Goal: Transaction & Acquisition: Purchase product/service

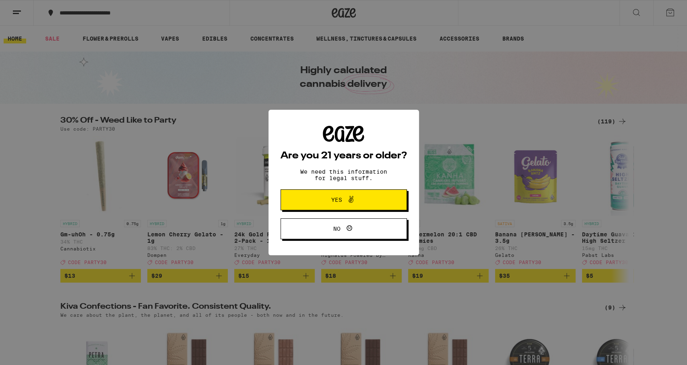
click at [320, 204] on span "Yes" at bounding box center [343, 200] width 61 height 10
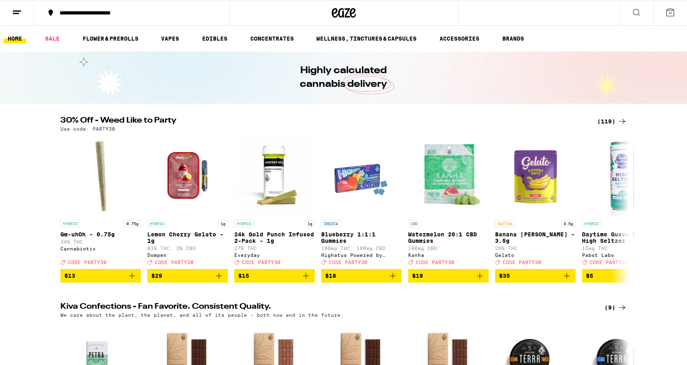
click at [141, 10] on div "**********" at bounding box center [137, 13] width 162 height 6
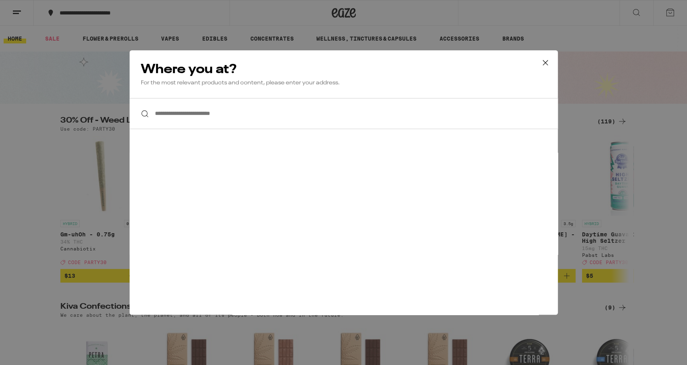
click at [250, 120] on input "**********" at bounding box center [344, 113] width 428 height 31
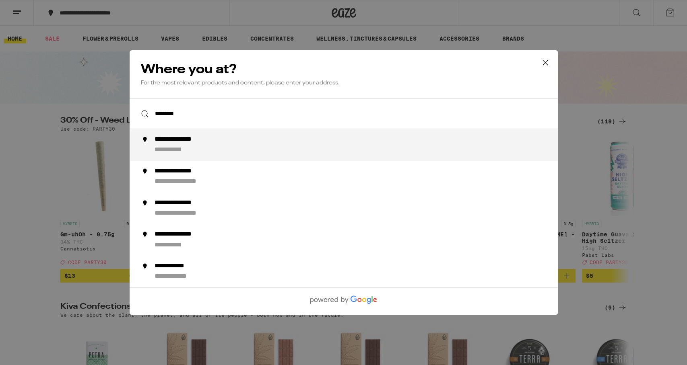
click at [260, 144] on div "**********" at bounding box center [359, 145] width 410 height 19
type input "**********"
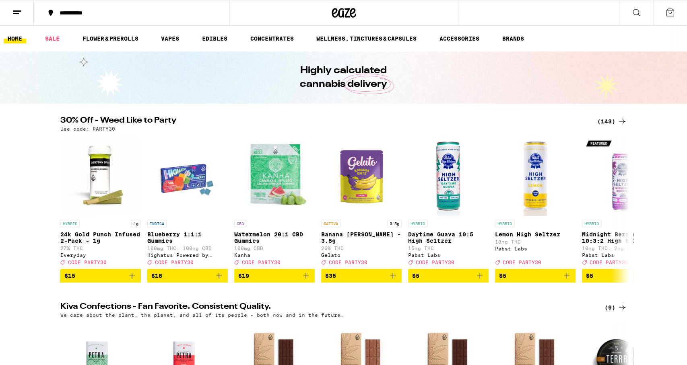
click at [667, 9] on icon at bounding box center [670, 13] width 10 height 10
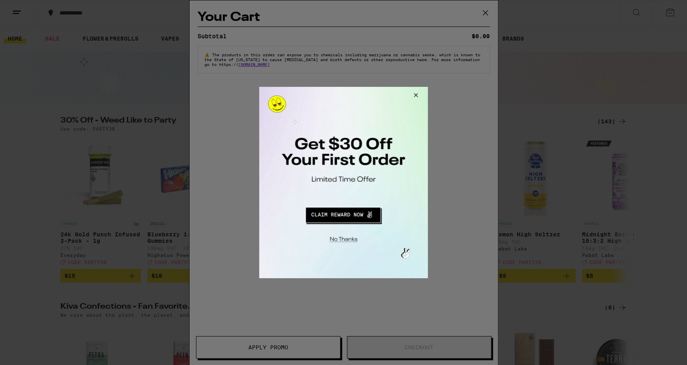
click at [487, 12] on div at bounding box center [343, 182] width 687 height 365
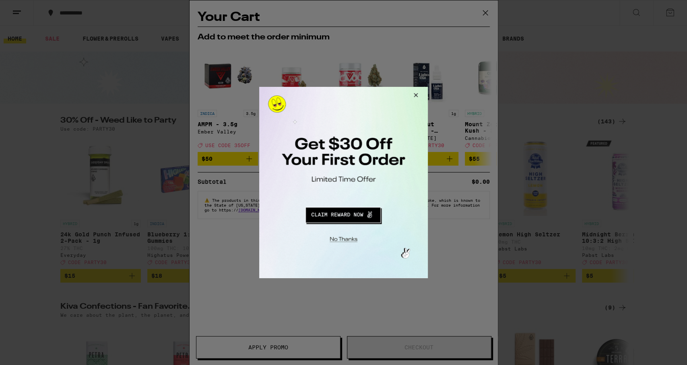
click at [337, 218] on button "Redirect to URL" at bounding box center [343, 213] width 140 height 19
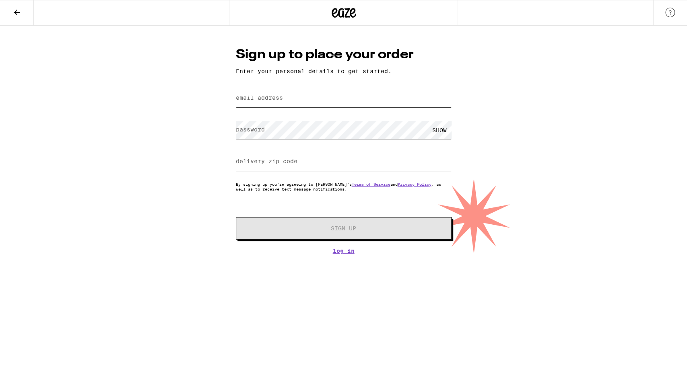
click at [305, 98] on input "email address" at bounding box center [344, 98] width 216 height 18
type input "[EMAIL_ADDRESS][DOMAIN_NAME]"
click at [359, 161] on input "delivery zip code" at bounding box center [344, 162] width 216 height 18
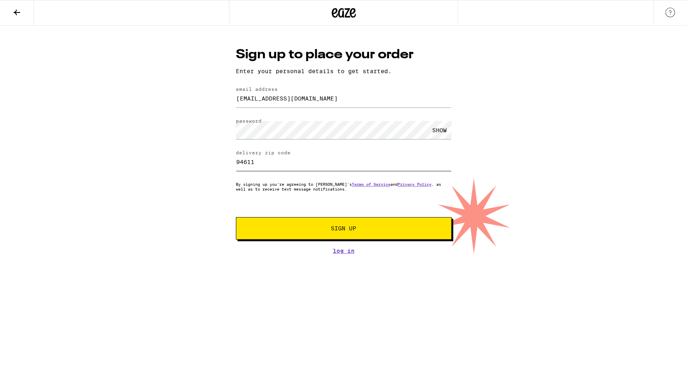
type input "94611"
click at [360, 231] on span "Sign Up" at bounding box center [344, 229] width 160 height 6
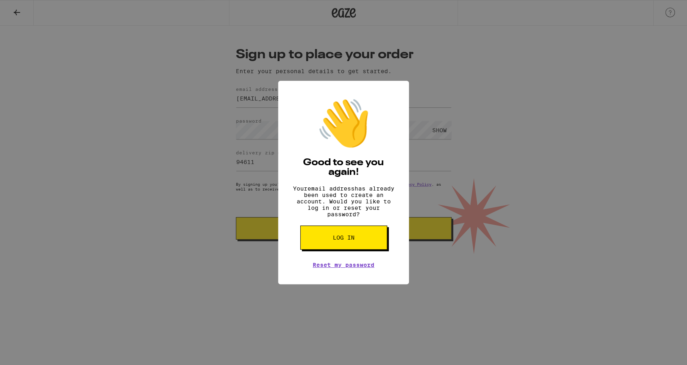
click at [355, 245] on button "Log in" at bounding box center [343, 238] width 87 height 24
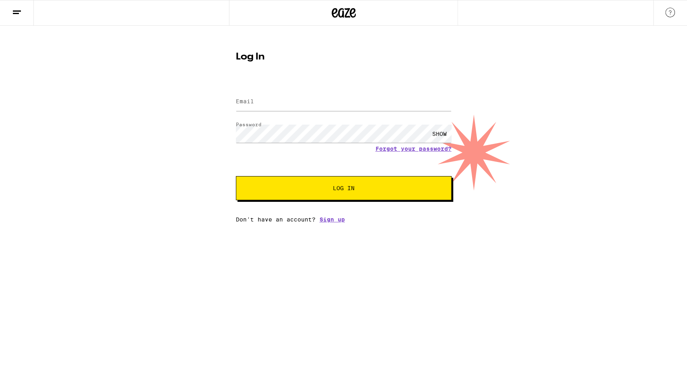
click at [438, 134] on div "SHOW" at bounding box center [439, 134] width 24 height 18
click at [438, 134] on div "HIDE" at bounding box center [439, 134] width 24 height 18
click at [337, 200] on button "Log In" at bounding box center [344, 188] width 216 height 24
click at [330, 103] on input "m" at bounding box center [344, 102] width 216 height 18
type input "mattpalmquist@gmail.com"
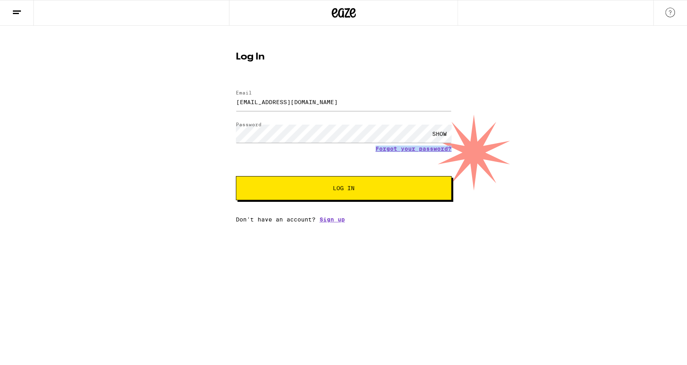
drag, startPoint x: 379, startPoint y: 209, endPoint x: 367, endPoint y: 157, distance: 54.1
click at [377, 202] on div "Email Email mattpalmquist@gmail.com Password Password SHOW Forgot your password…" at bounding box center [344, 152] width 216 height 141
click at [367, 155] on form "Email Email mattpalmquist@gmail.com Password Password SHOW Forgot your password…" at bounding box center [344, 141] width 216 height 118
click at [367, 184] on button "Log In" at bounding box center [344, 188] width 216 height 24
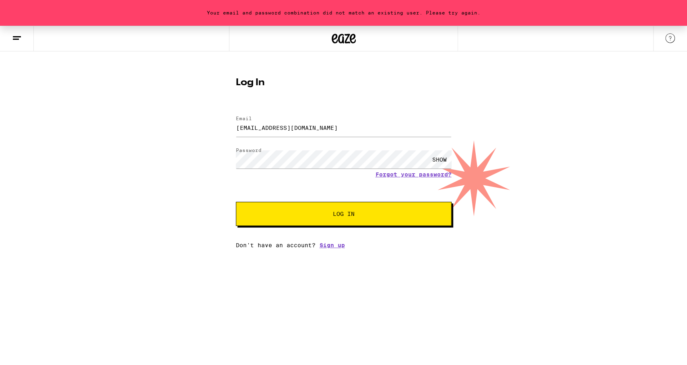
click at [304, 212] on button "Log In" at bounding box center [344, 214] width 216 height 24
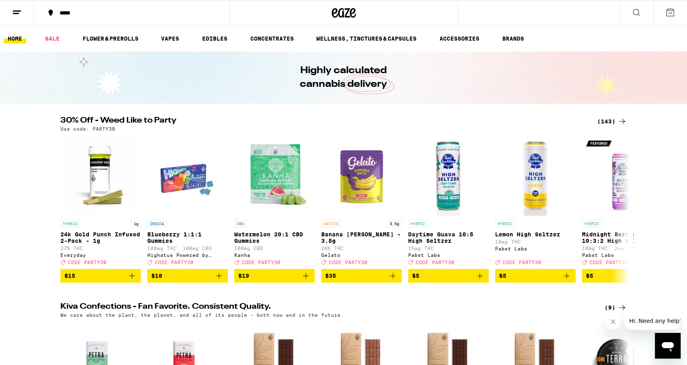
click at [612, 121] on div "(143)" at bounding box center [612, 122] width 30 height 10
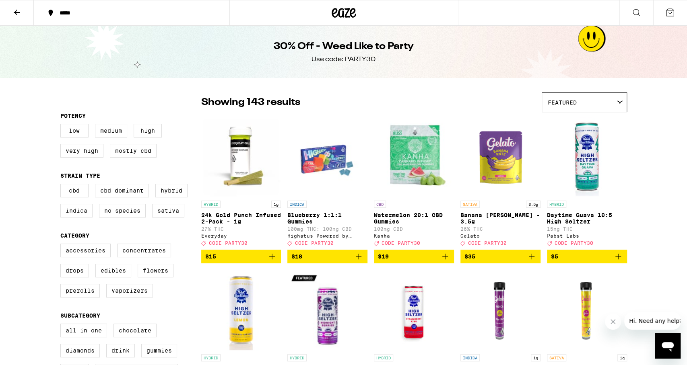
click at [76, 217] on label "Indica" at bounding box center [76, 211] width 32 height 14
click at [62, 186] on input "Indica" at bounding box center [62, 185] width 0 height 0
checkbox input "true"
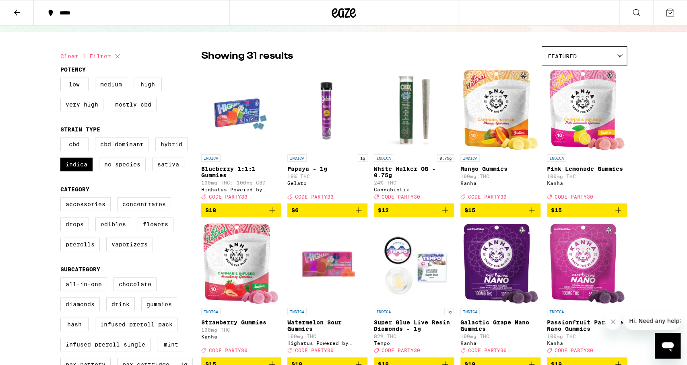
scroll to position [42, 0]
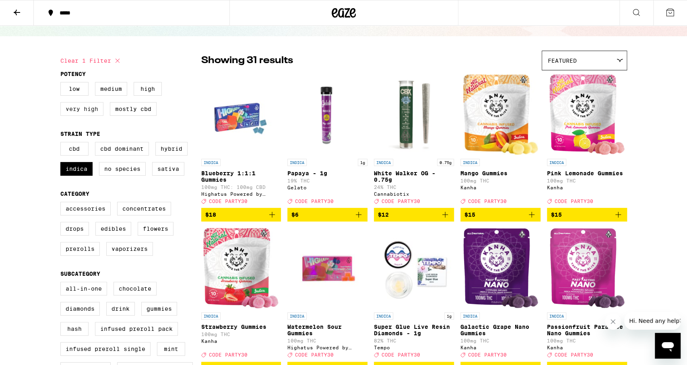
click at [83, 110] on label "Very High" at bounding box center [81, 109] width 43 height 14
click at [62, 84] on input "Very High" at bounding box center [62, 83] width 0 height 0
checkbox input "true"
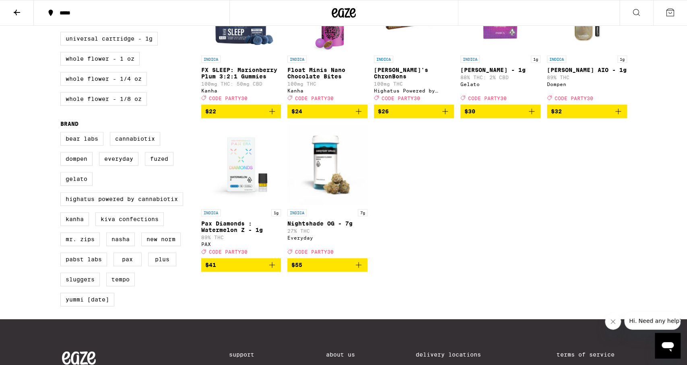
scroll to position [460, 0]
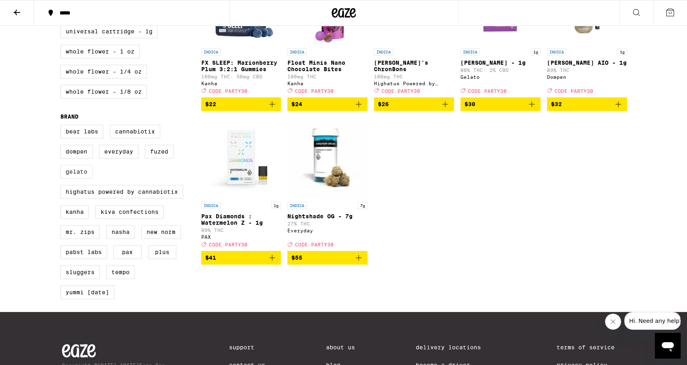
click at [66, 179] on label "Gelato" at bounding box center [76, 172] width 32 height 14
click at [62, 126] on input "Gelato" at bounding box center [62, 126] width 0 height 0
checkbox input "true"
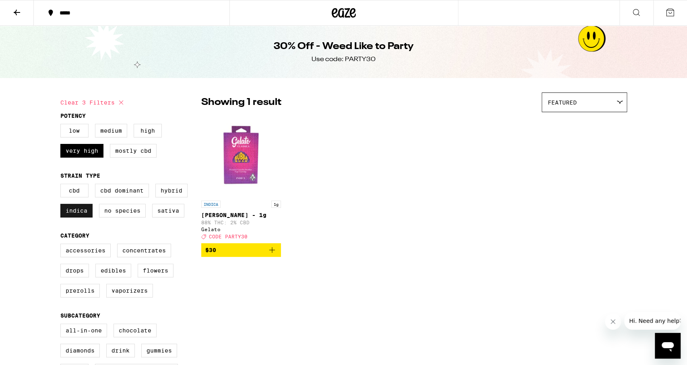
click at [78, 212] on label "Indica" at bounding box center [76, 211] width 32 height 14
click at [62, 186] on input "Indica" at bounding box center [62, 185] width 0 height 0
checkbox input "false"
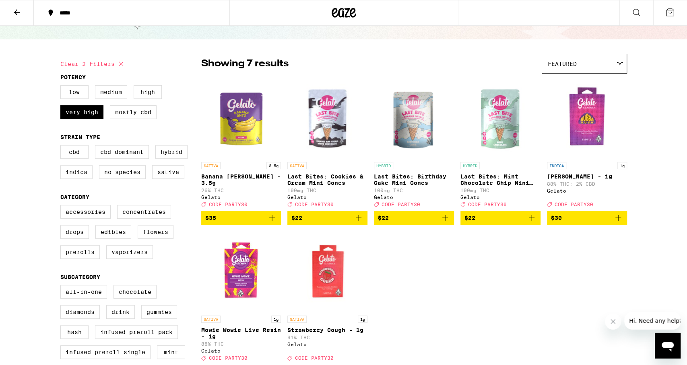
scroll to position [42, 0]
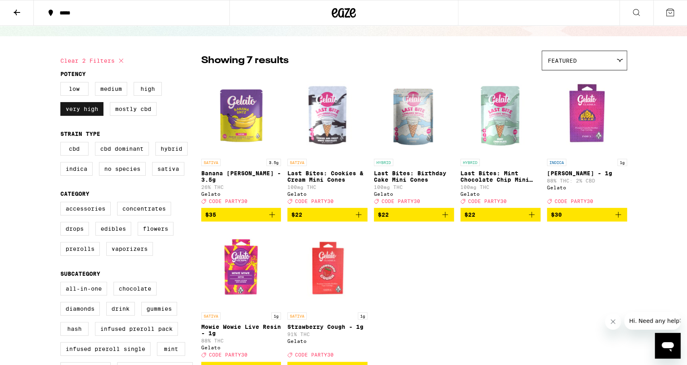
click at [82, 114] on label "Very High" at bounding box center [81, 109] width 43 height 14
click at [62, 84] on input "Very High" at bounding box center [62, 83] width 0 height 0
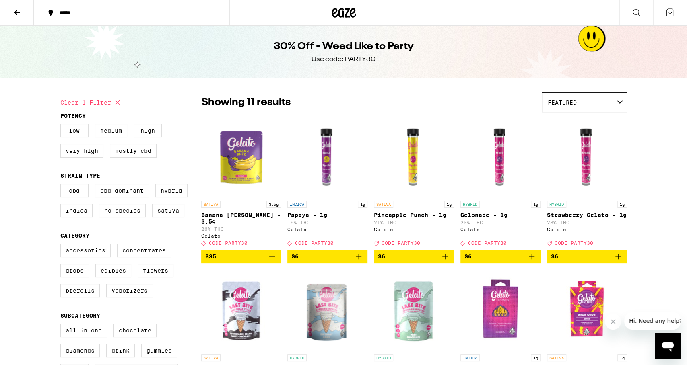
checkbox input "true"
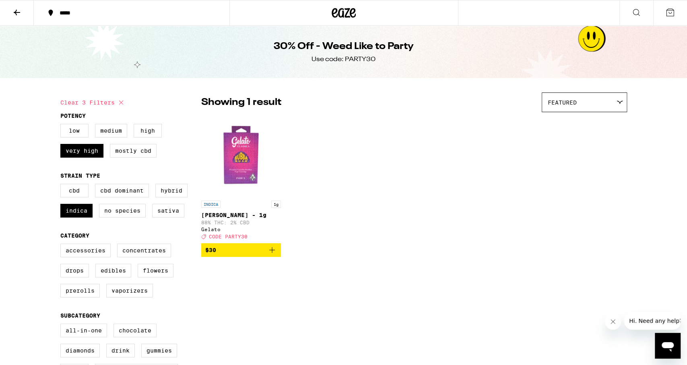
checkbox input "false"
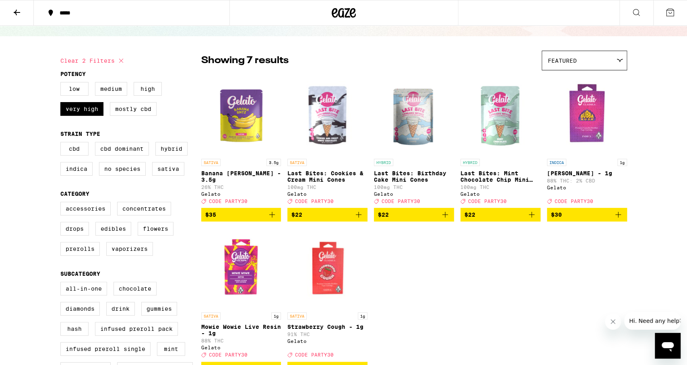
checkbox input "false"
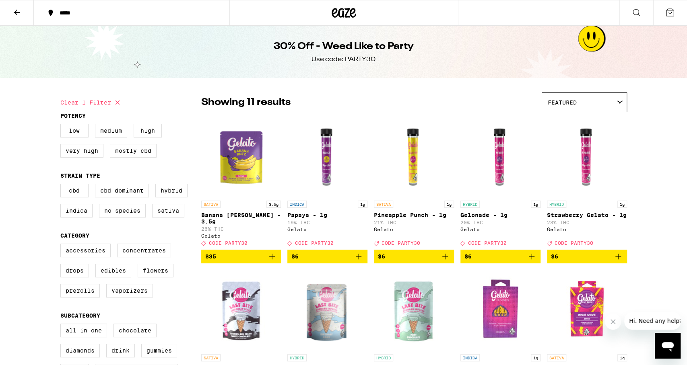
click at [352, 17] on icon at bounding box center [353, 13] width 6 height 10
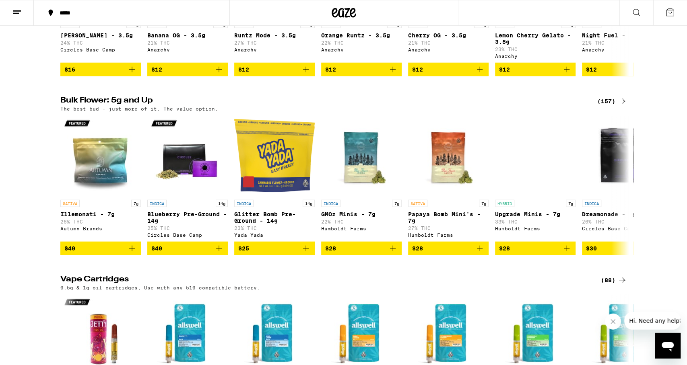
scroll to position [1130, 0]
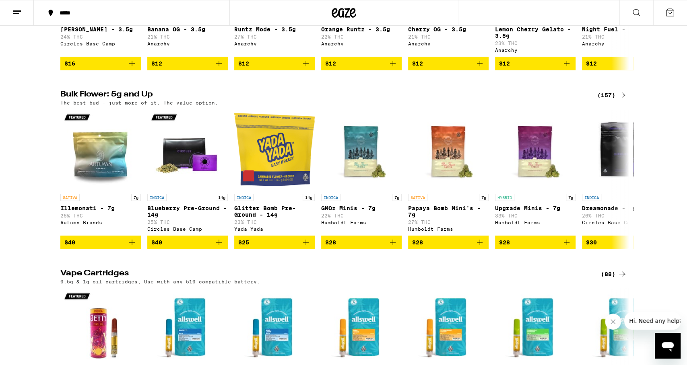
click at [611, 100] on div "(157)" at bounding box center [612, 96] width 30 height 10
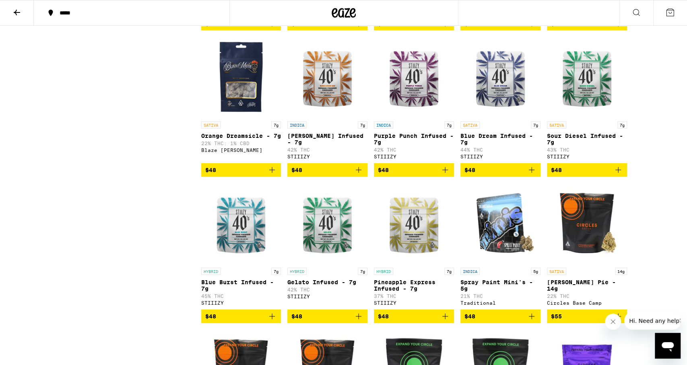
scroll to position [1549, 0]
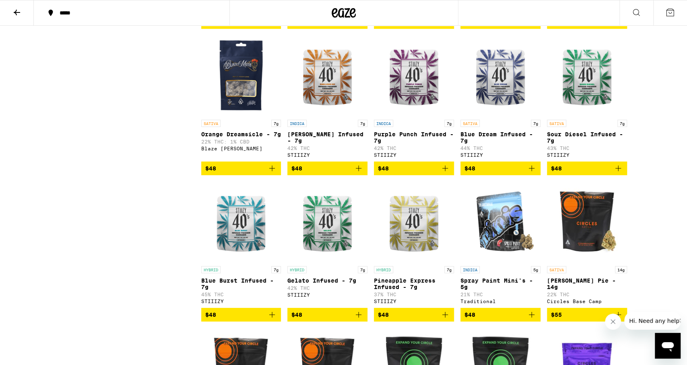
click at [405, 116] on img "Open page for Purple Punch Infused - 7g from STIIIZY" at bounding box center [414, 75] width 80 height 80
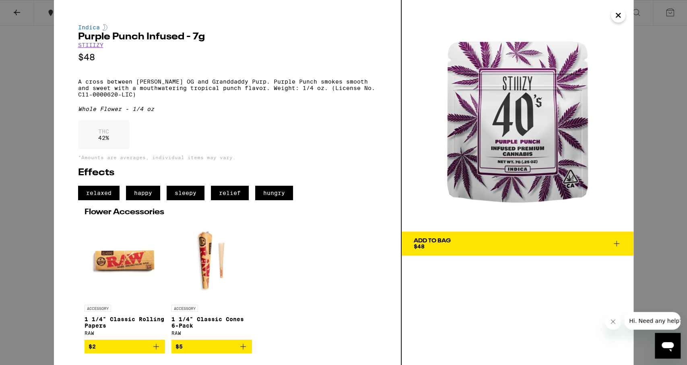
click at [618, 17] on icon "Close" at bounding box center [618, 15] width 10 height 12
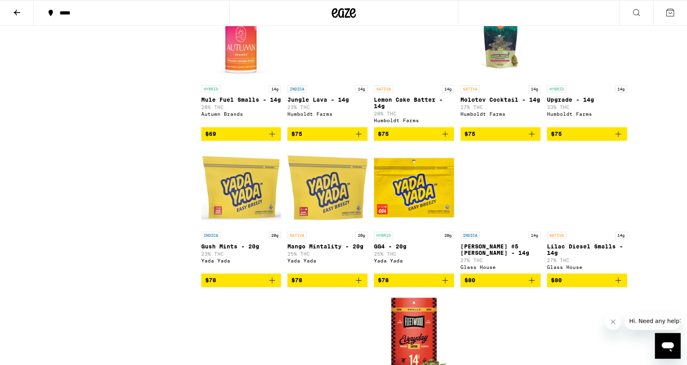
scroll to position [2930, 0]
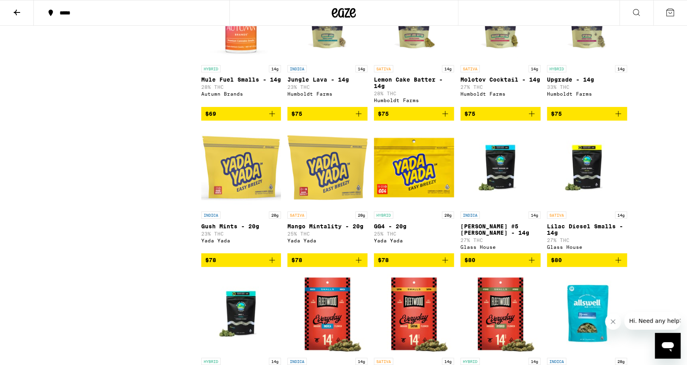
click at [585, 61] on img "Open page for Upgrade - 14g from Humboldt Farms" at bounding box center [587, 21] width 80 height 80
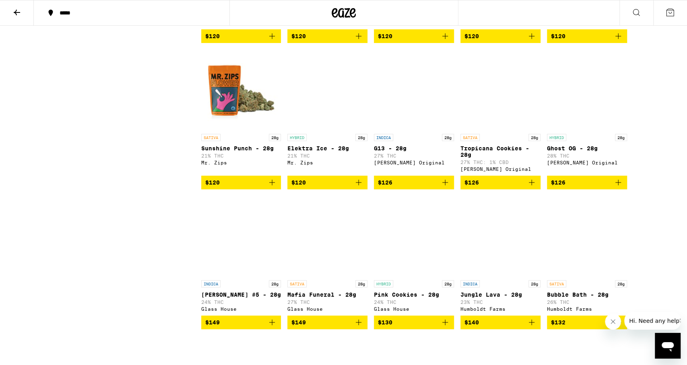
scroll to position [3892, 0]
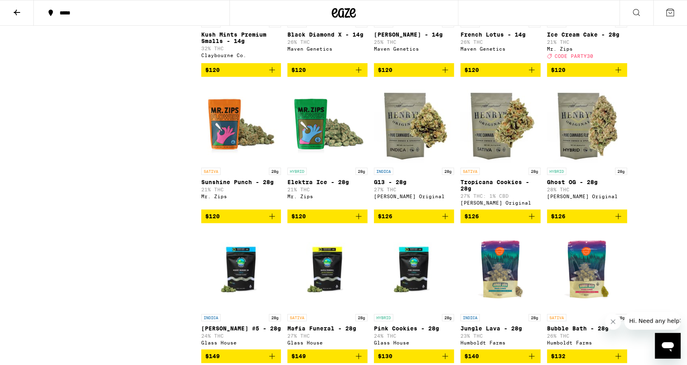
scroll to position [3851, 0]
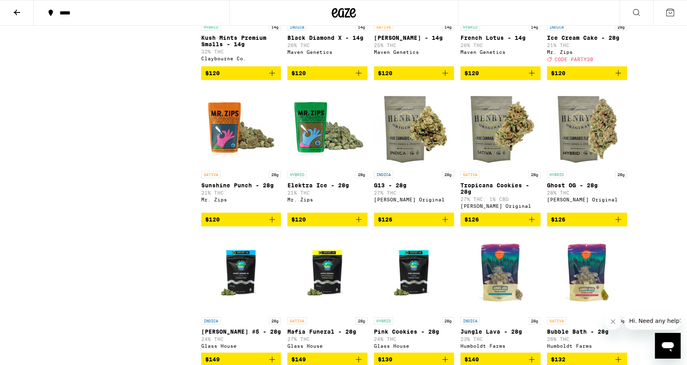
click at [332, 78] on span "$120" at bounding box center [327, 73] width 72 height 10
click at [672, 7] on button "1" at bounding box center [670, 12] width 34 height 25
